Goal: Task Accomplishment & Management: Manage account settings

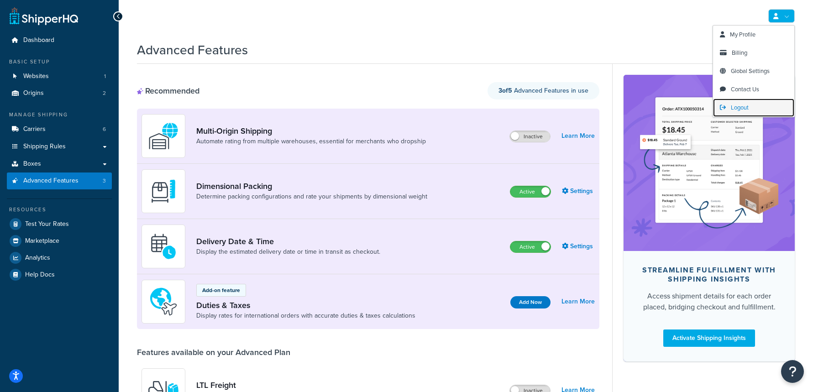
click at [729, 109] on link "Logout" at bounding box center [753, 108] width 81 height 18
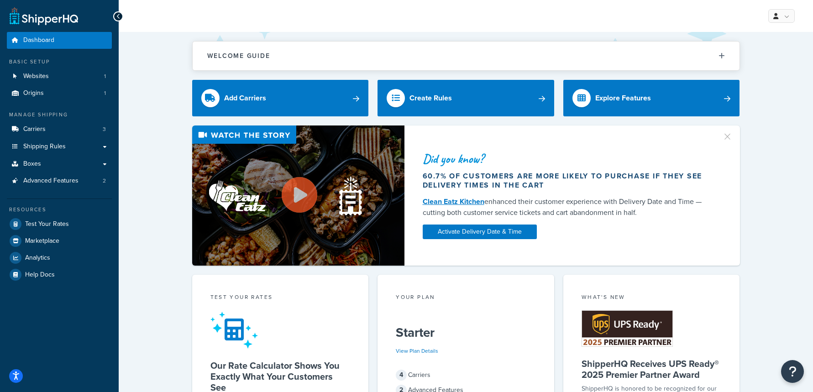
click at [349, 36] on div "Welcome Guide ShipperHQ: An Overview Carrier Setup Shipping Rules Overview Comm…" at bounding box center [466, 51] width 548 height 39
click at [82, 145] on link "Shipping Rules" at bounding box center [59, 146] width 105 height 17
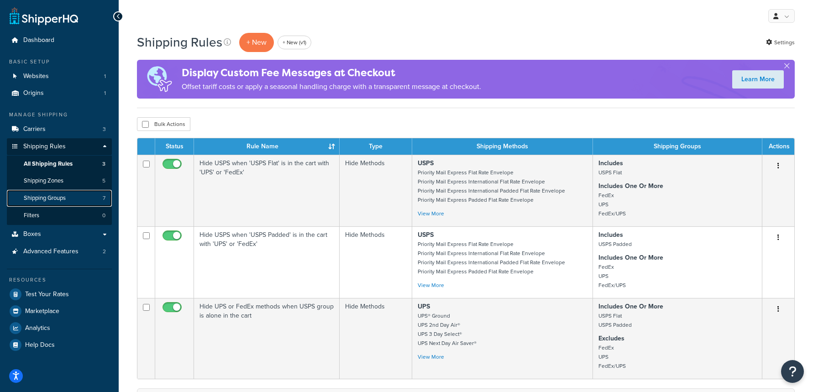
drag, startPoint x: 70, startPoint y: 198, endPoint x: 80, endPoint y: 198, distance: 10.5
click at [70, 199] on link "Shipping Groups 7" at bounding box center [59, 198] width 105 height 17
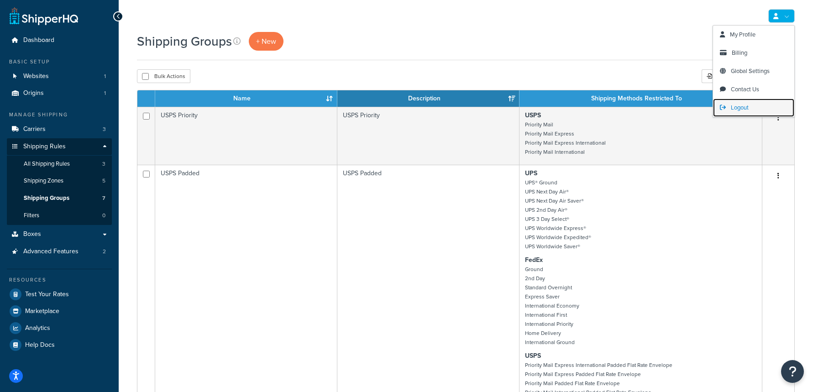
click at [743, 107] on span "Logout" at bounding box center [740, 107] width 18 height 9
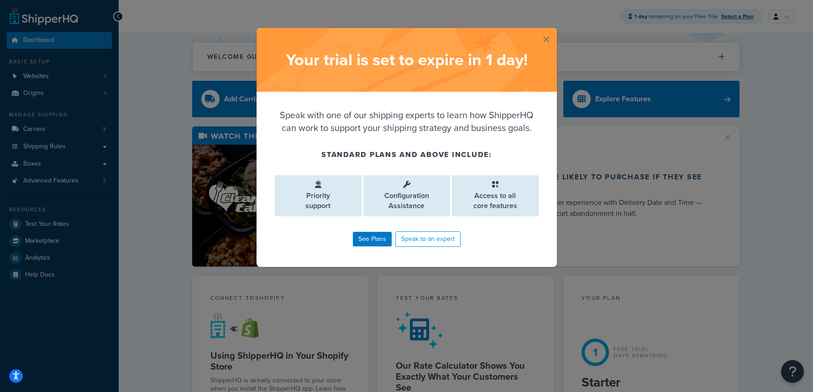
click at [555, 30] on button "button" at bounding box center [556, 29] width 2 height 2
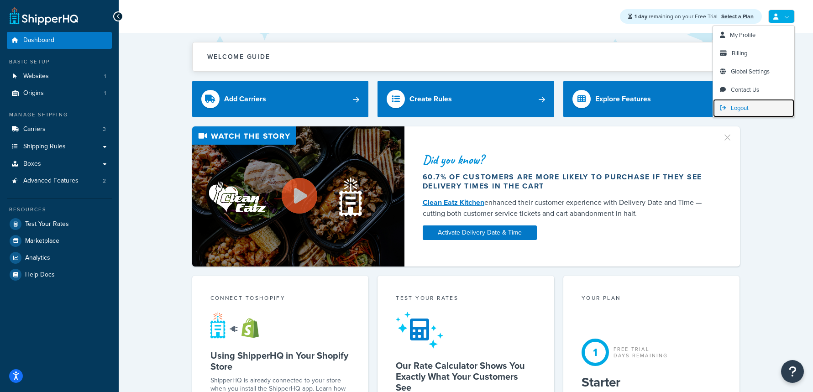
click at [752, 106] on link "Logout" at bounding box center [753, 108] width 81 height 18
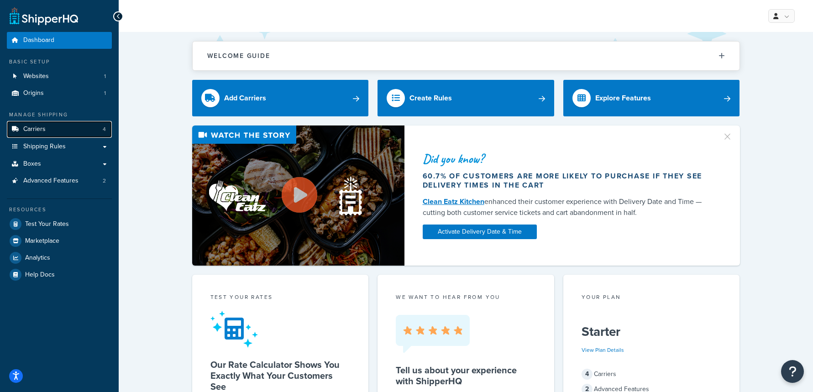
click at [48, 128] on link "Carriers 4" at bounding box center [59, 129] width 105 height 17
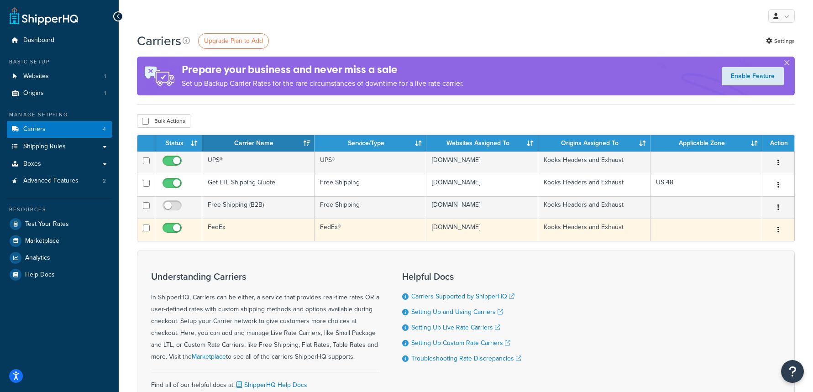
click at [248, 226] on td "FedEx" at bounding box center [258, 230] width 112 height 22
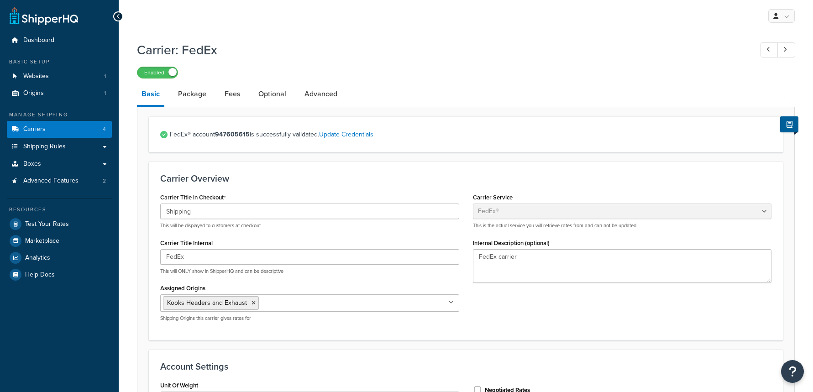
select select "fedEx"
select select "REGULAR_PICKUP"
select select "YOUR_PACKAGING"
click at [234, 135] on strong "947605615" at bounding box center [232, 135] width 35 height 10
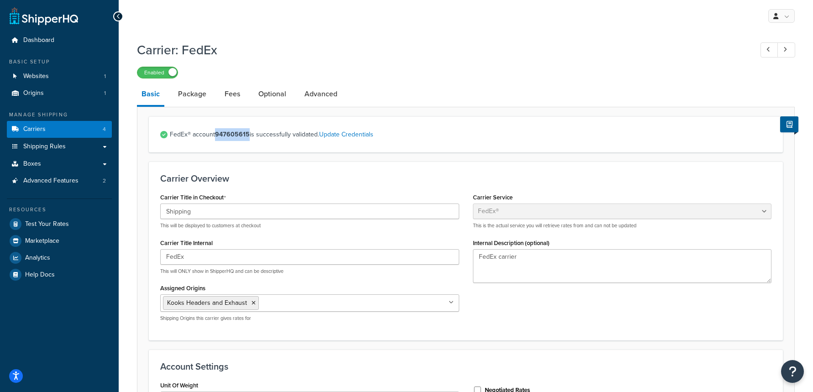
copy strong "947605615"
